Goal: Transaction & Acquisition: Subscribe to service/newsletter

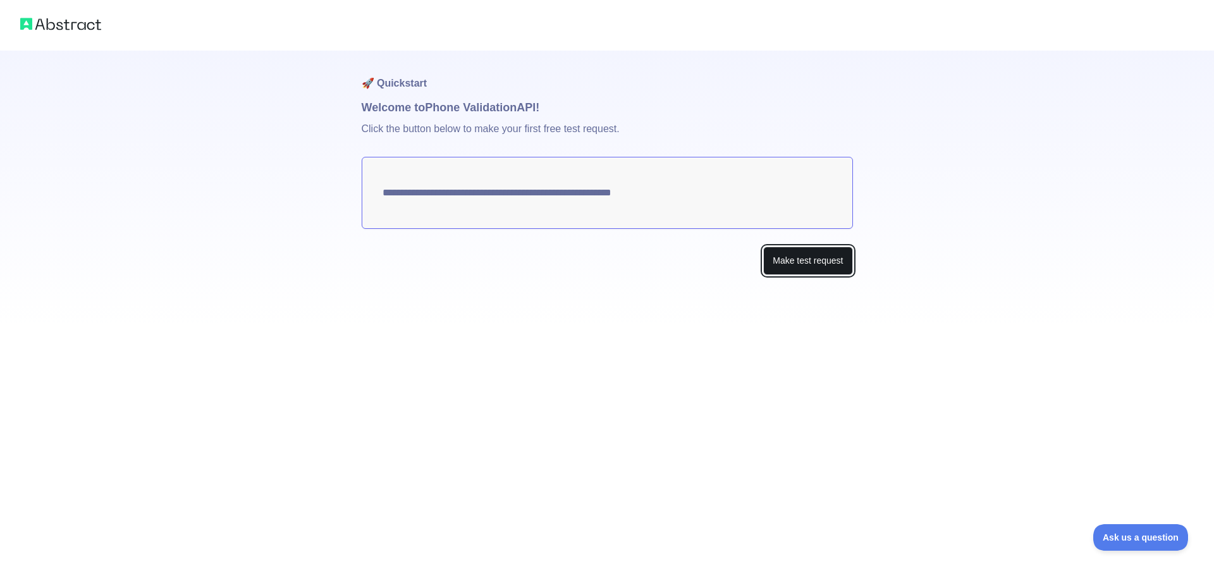
click at [807, 260] on button "Make test request" at bounding box center [807, 261] width 89 height 28
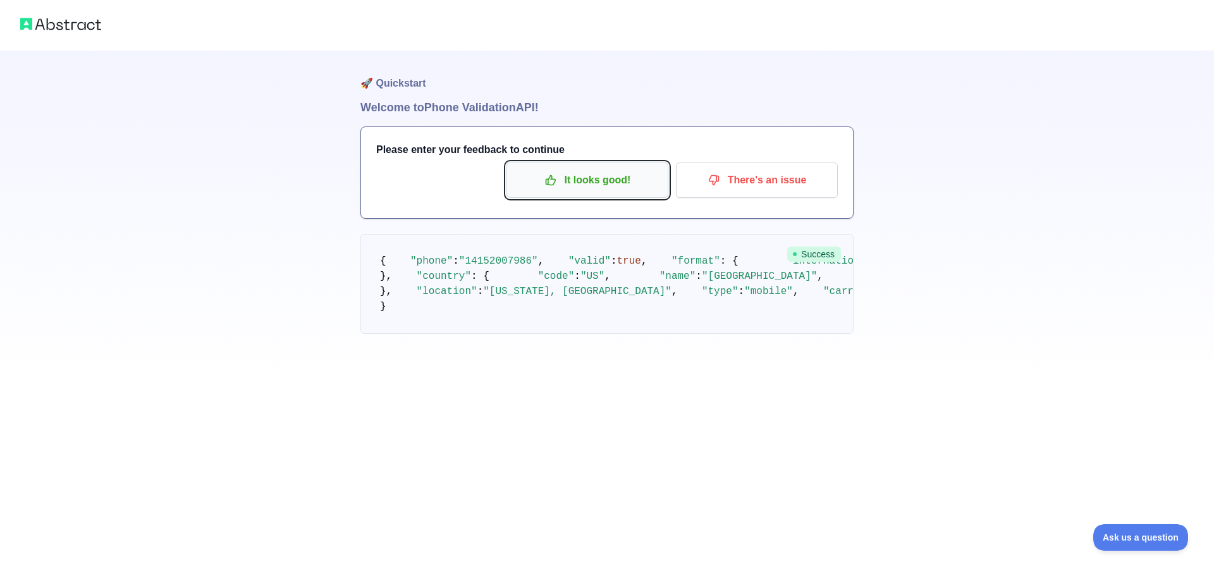
click at [601, 182] on p "It looks good!" at bounding box center [587, 179] width 143 height 21
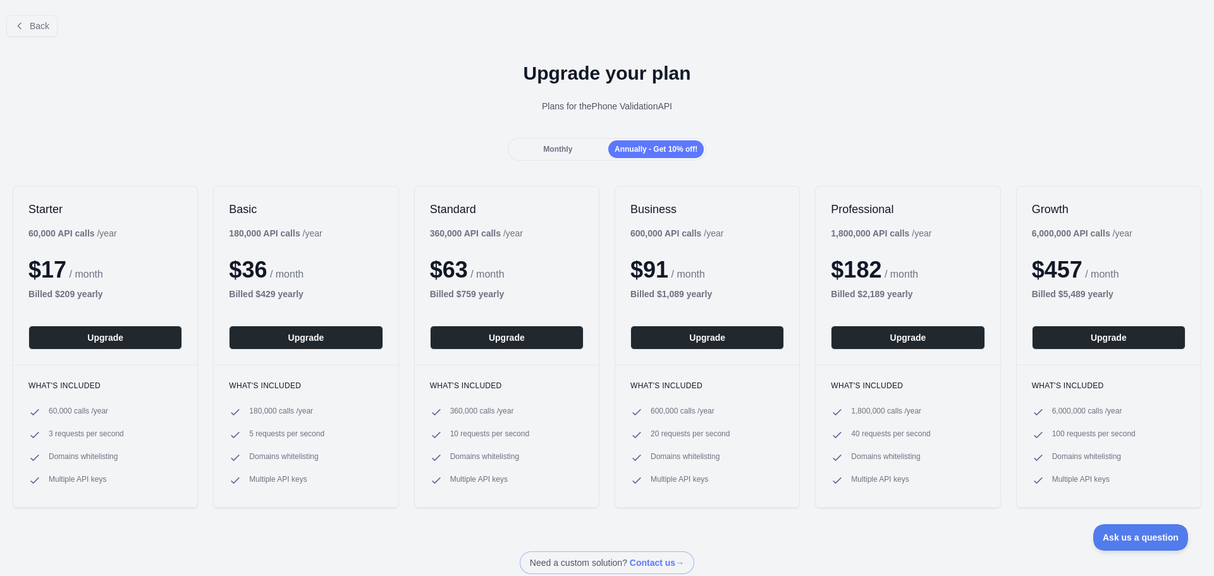
click at [560, 150] on span "Monthly" at bounding box center [557, 149] width 29 height 9
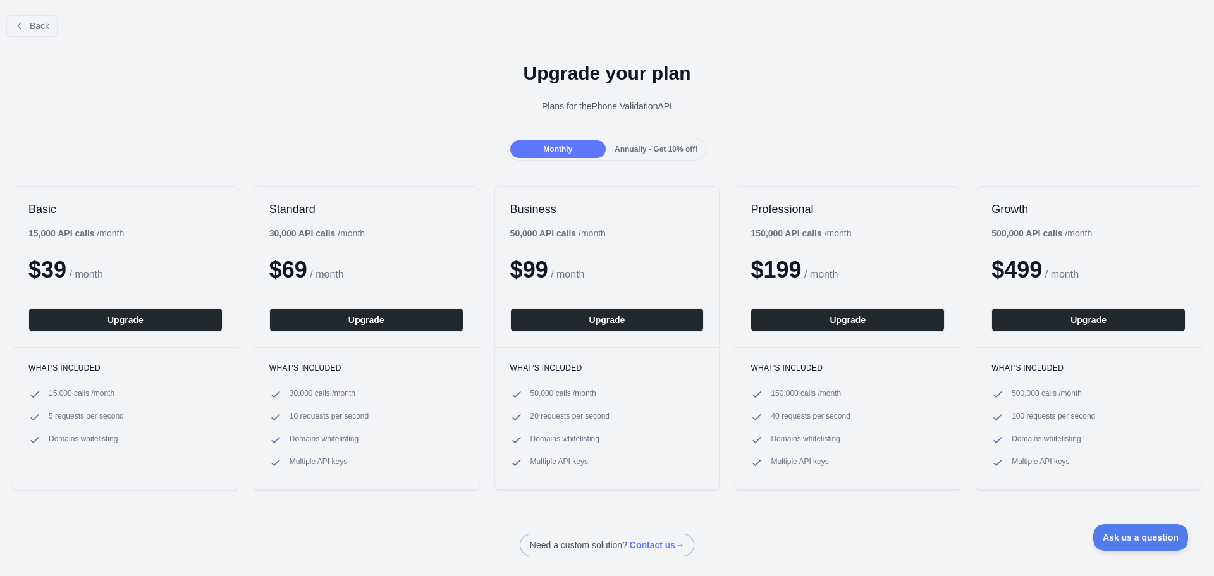
click at [627, 153] on span "Annually - Get 10% off!" at bounding box center [656, 149] width 83 height 9
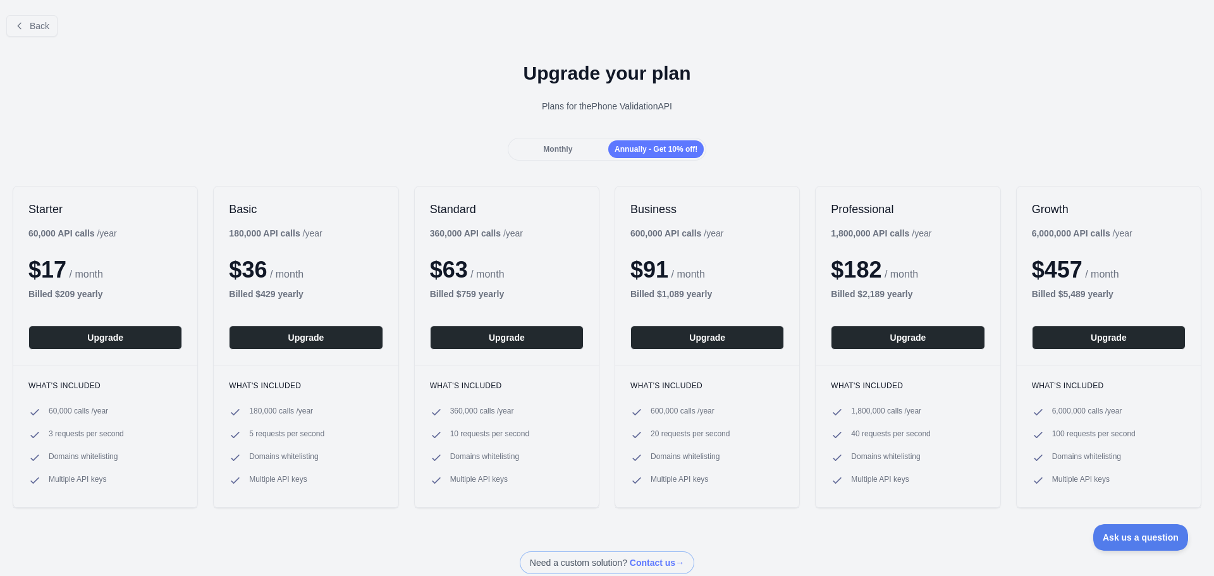
click at [549, 149] on span "Monthly" at bounding box center [557, 149] width 29 height 9
